Goal: Check status

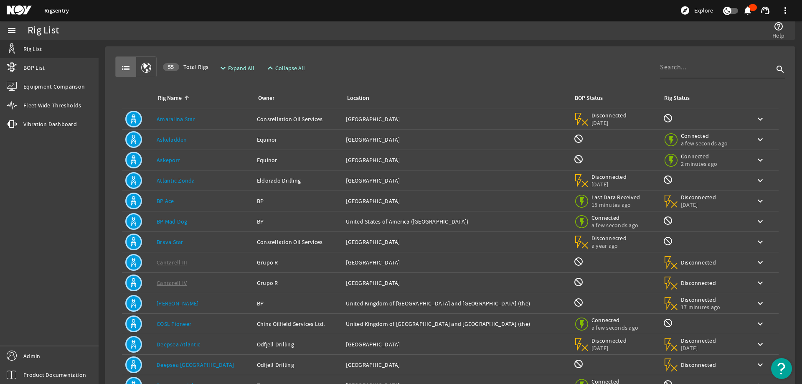
click at [392, 33] on div "Rig List" at bounding box center [219, 30] width 383 height 8
click at [687, 71] on input at bounding box center [717, 67] width 114 height 10
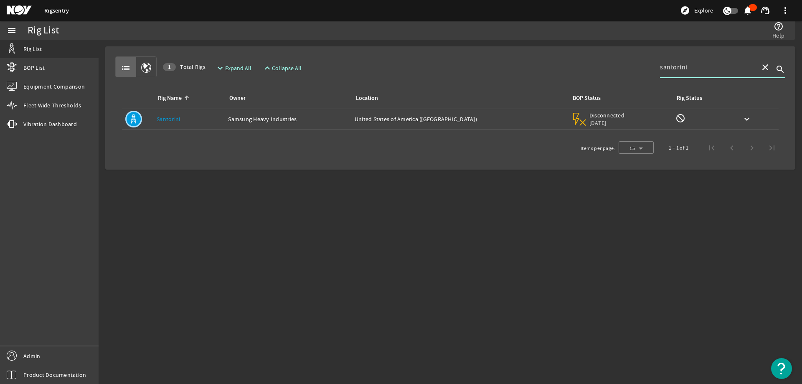
type input "santorini"
click at [193, 120] on div "Rig Name: [GEOGRAPHIC_DATA]" at bounding box center [189, 119] width 65 height 8
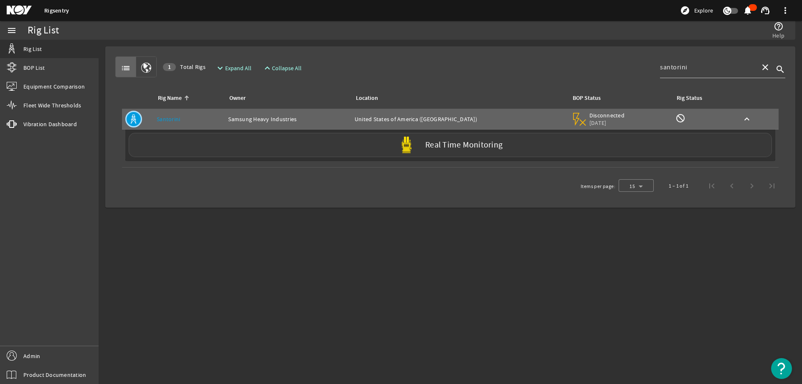
click at [222, 149] on div "Real Time Monitoring" at bounding box center [450, 145] width 643 height 24
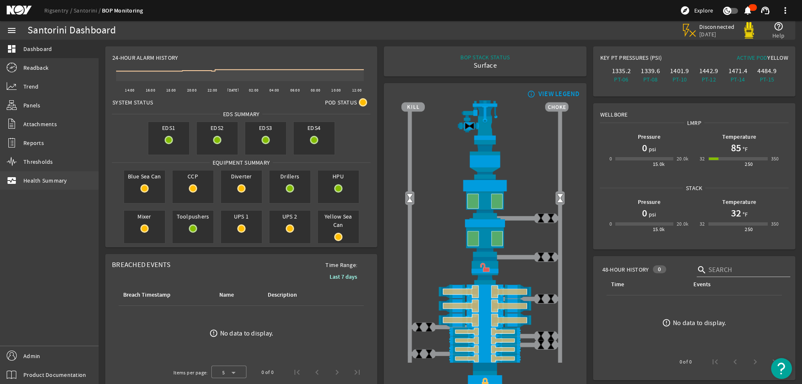
click at [60, 182] on span "Health Summary" at bounding box center [45, 180] width 44 height 8
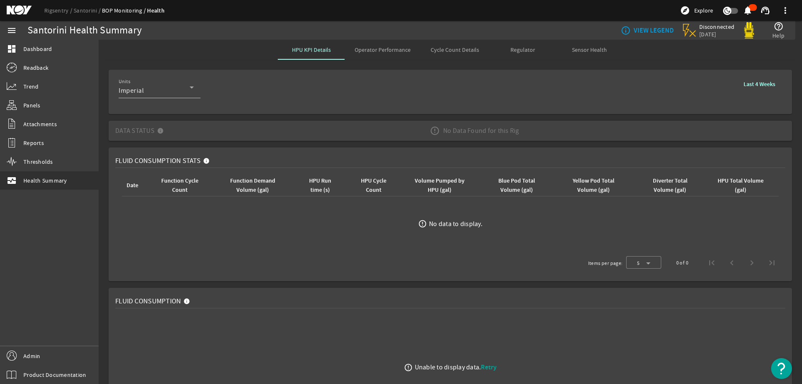
click at [788, 130] on div "Data Status No Data Found for this Rig error_outline Unable to display data. Re…" at bounding box center [450, 131] width 697 height 20
